Goal: Task Accomplishment & Management: Use online tool/utility

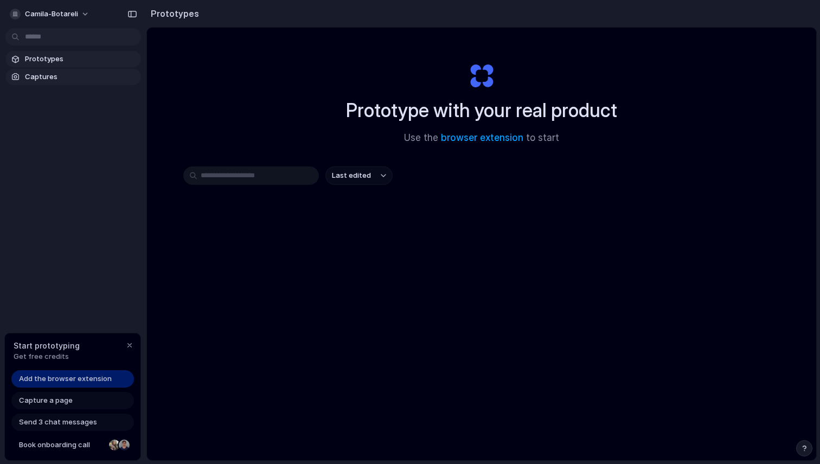
click at [43, 79] on span "Captures" at bounding box center [81, 77] width 112 height 11
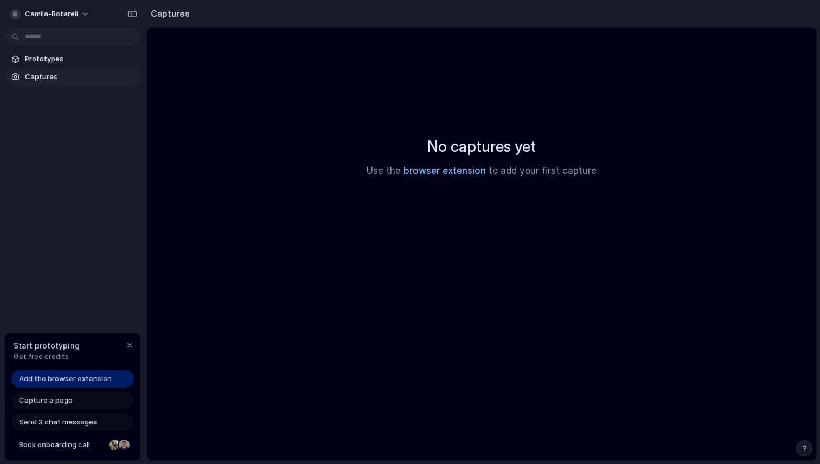
click at [451, 176] on link "browser extension" at bounding box center [445, 170] width 82 height 11
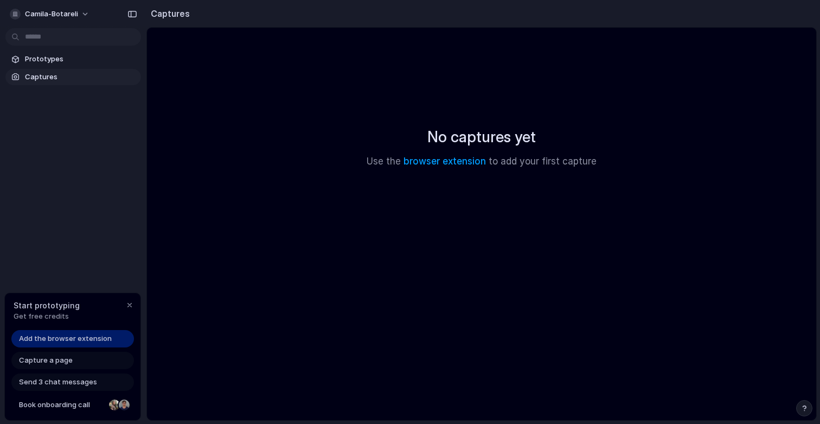
click at [96, 344] on span "Add the browser extension" at bounding box center [65, 338] width 93 height 11
click at [57, 366] on span "Capture a page" at bounding box center [46, 360] width 54 height 11
click at [62, 328] on div "Start prototyping Get free credits" at bounding box center [73, 310] width 136 height 35
click at [62, 347] on div "Add the browser extension" at bounding box center [72, 338] width 123 height 17
click at [60, 344] on span "Add the browser extension" at bounding box center [65, 338] width 93 height 11
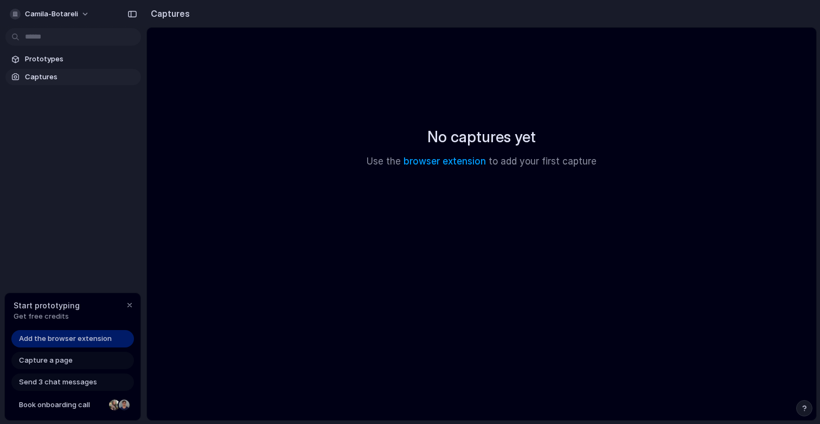
click at [60, 344] on span "Add the browser extension" at bounding box center [65, 338] width 93 height 11
click at [81, 344] on span "Add the browser extension" at bounding box center [65, 338] width 93 height 11
